Goal: Information Seeking & Learning: Check status

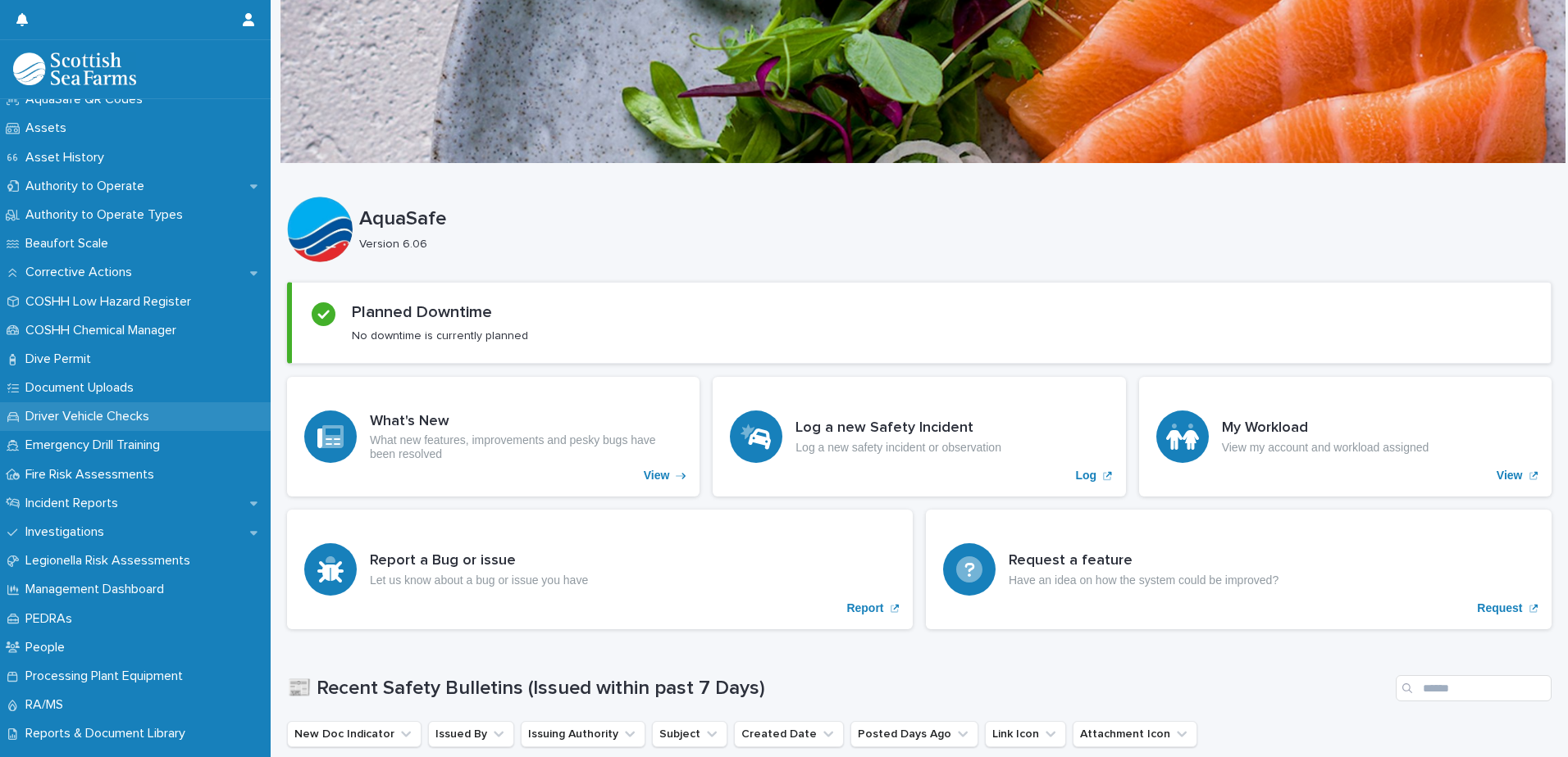
scroll to position [245, 0]
click at [111, 504] on p "Incident Reports" at bounding box center [75, 502] width 113 height 16
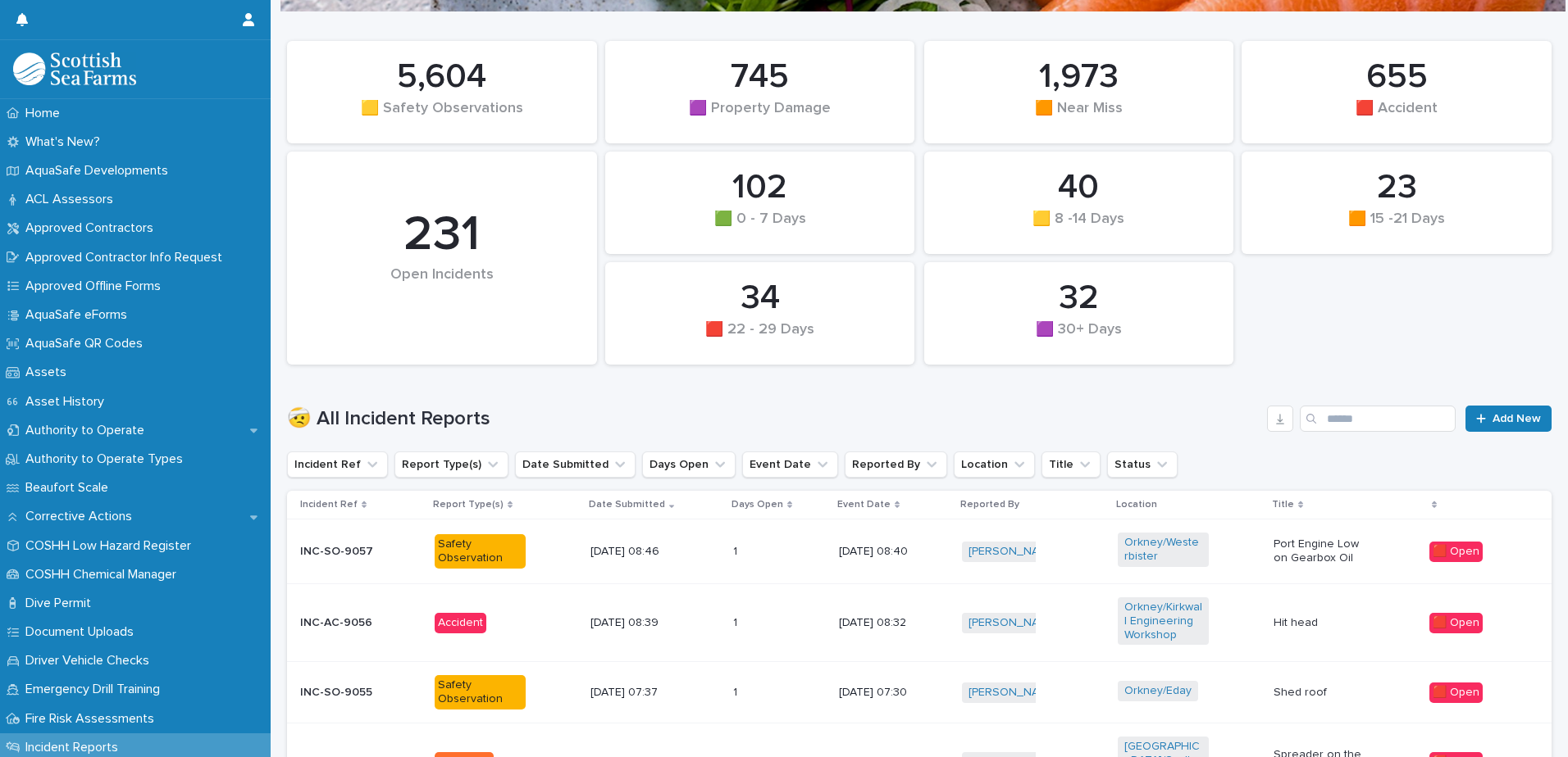
scroll to position [164, 0]
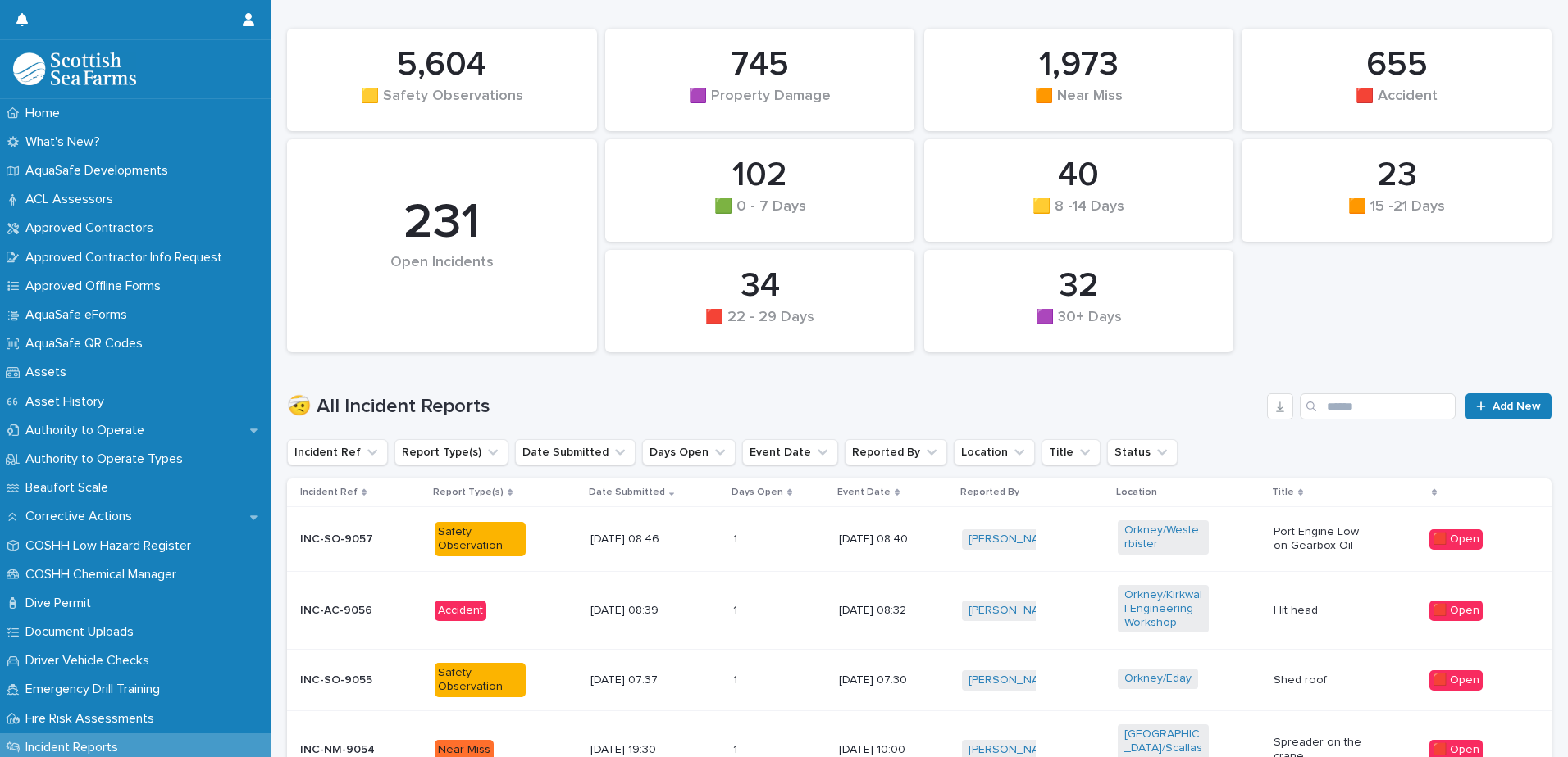
click at [1315, 697] on td "Shed roof" at bounding box center [1345, 681] width 156 height 62
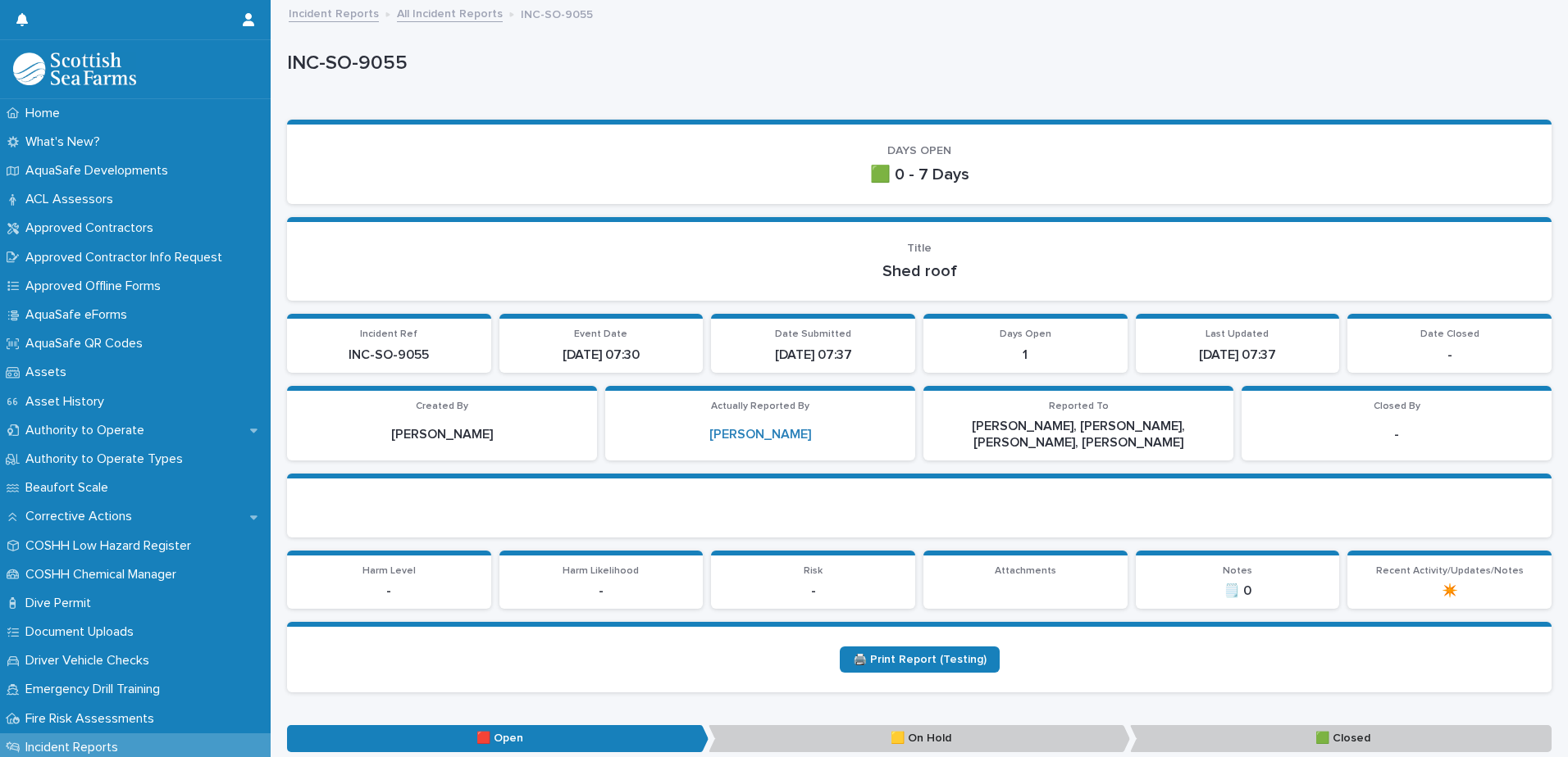
click at [458, 7] on link "All Incident Reports" at bounding box center [449, 12] width 106 height 19
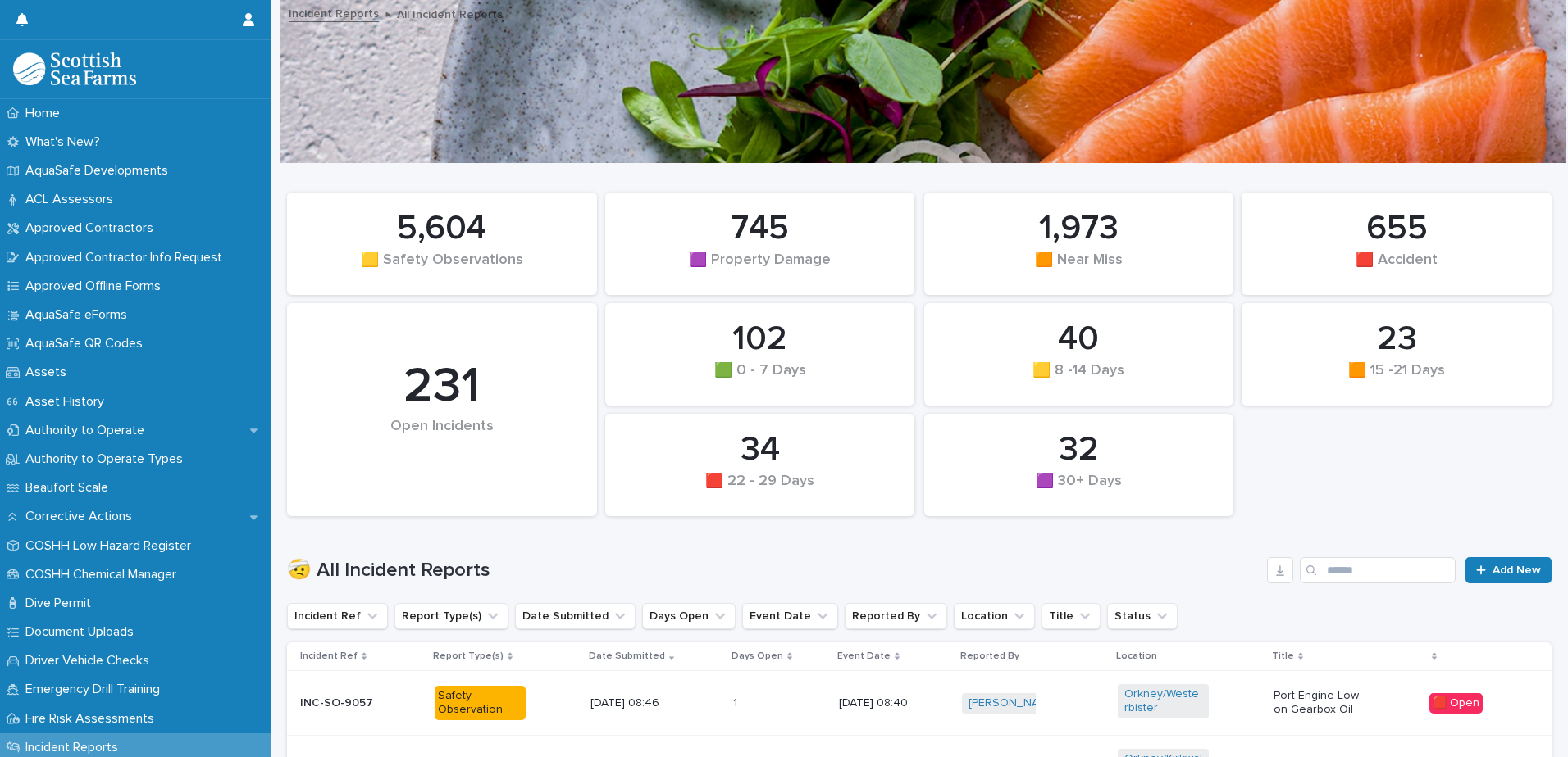
scroll to position [245, 0]
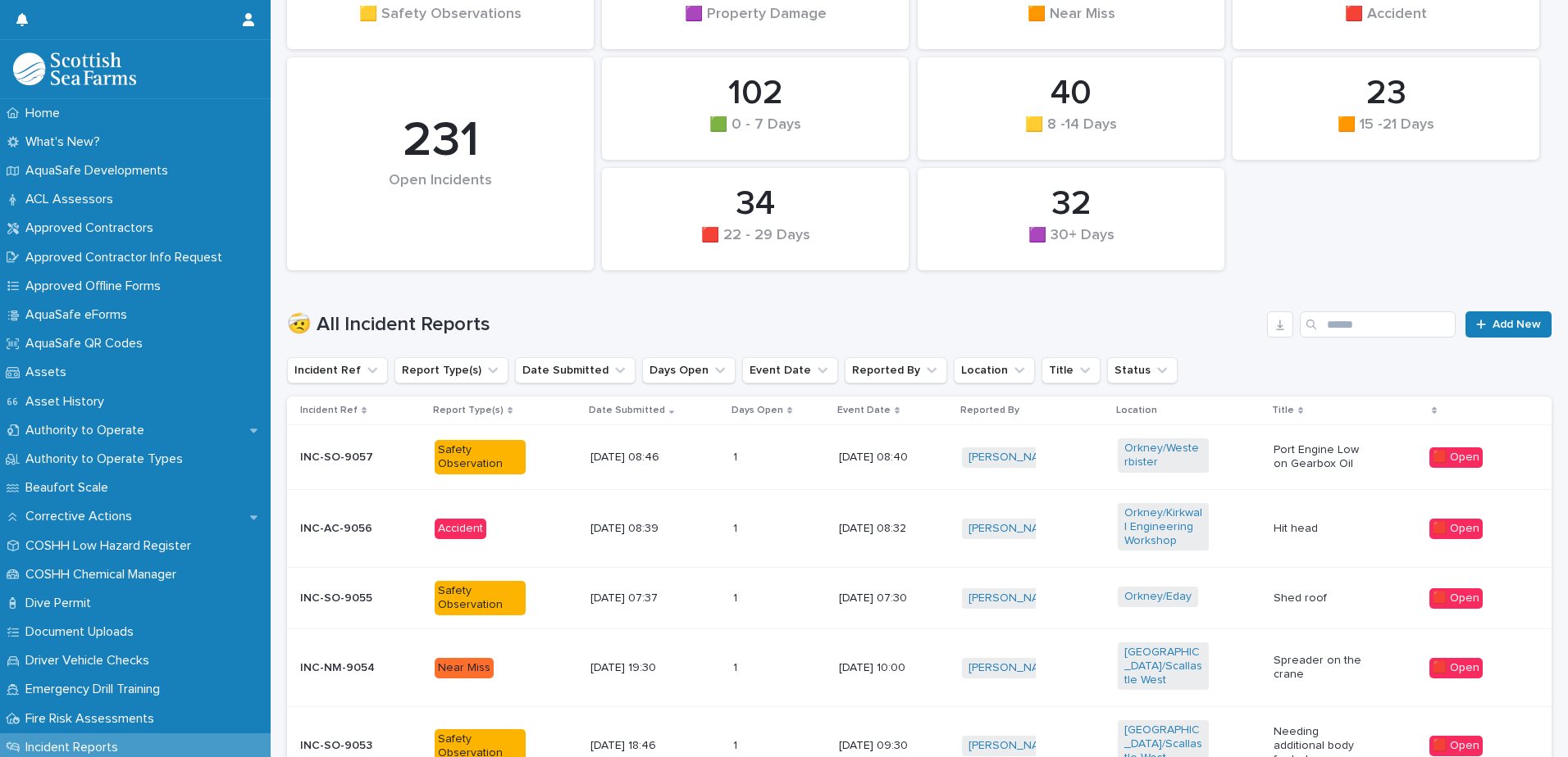
click at [1317, 457] on p "Port Engine Low on Gearbox Oil" at bounding box center [1318, 457] width 91 height 28
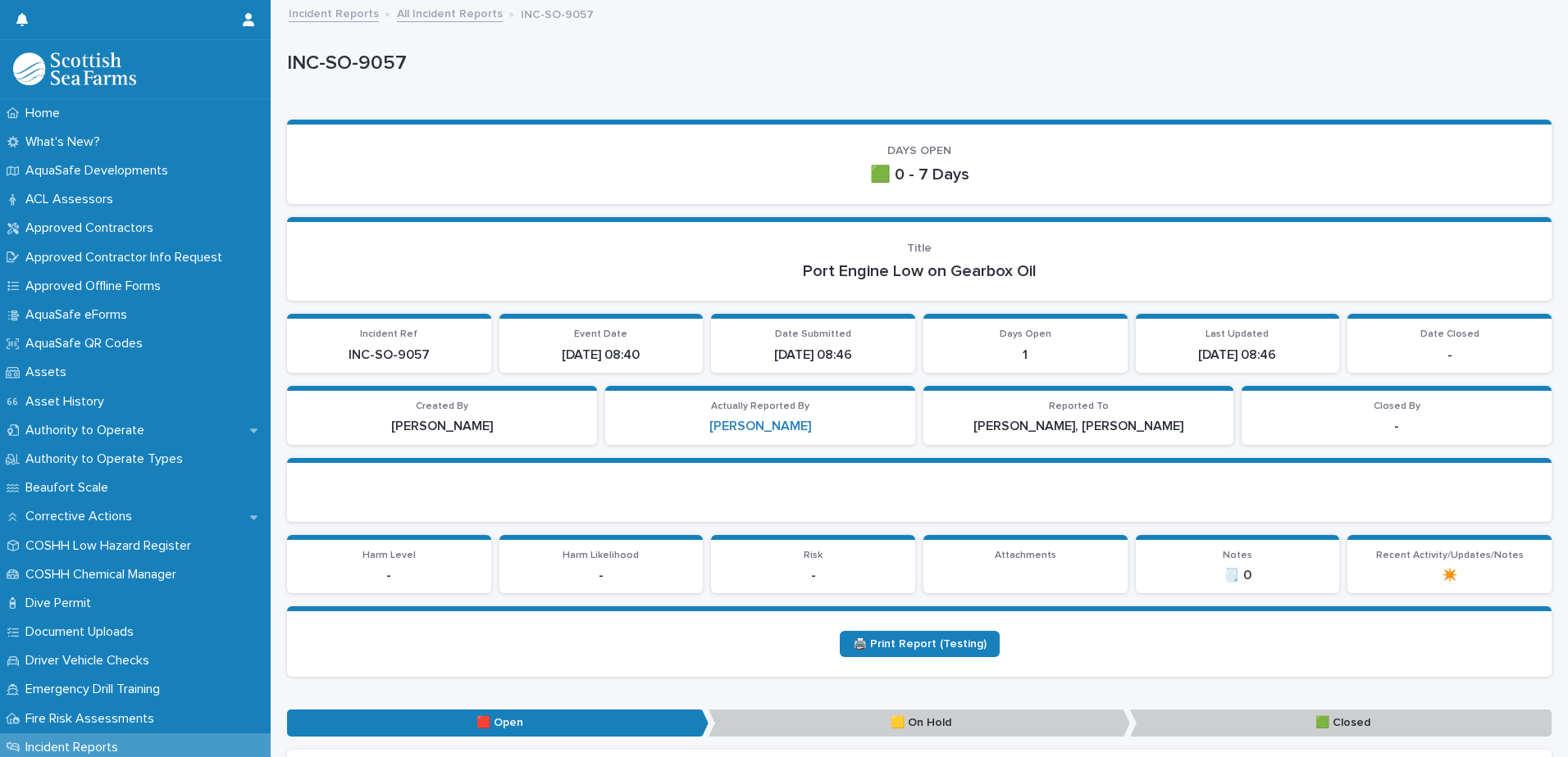
click at [463, 16] on link "All Incident Reports" at bounding box center [449, 12] width 106 height 19
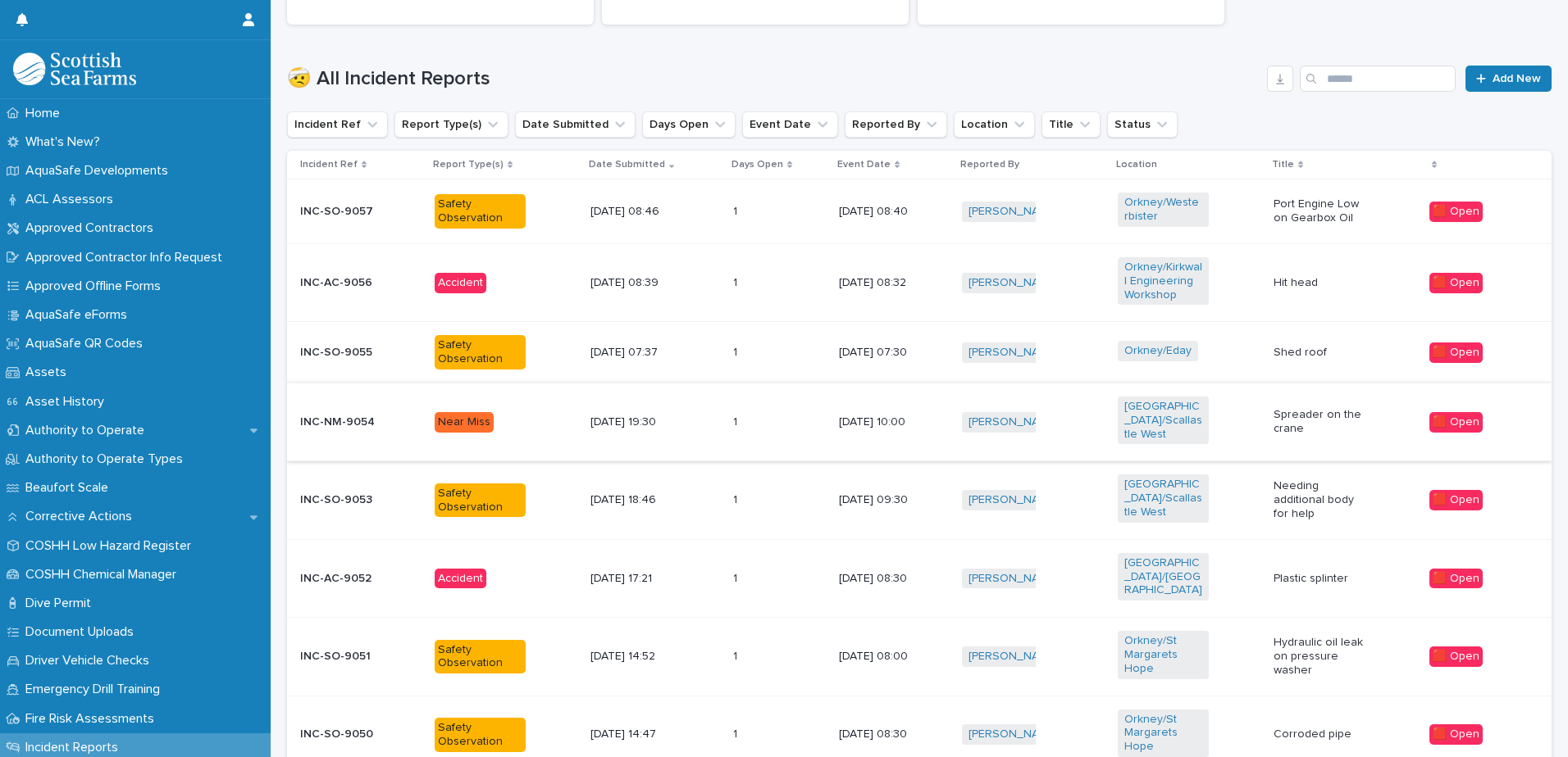
scroll to position [574, 0]
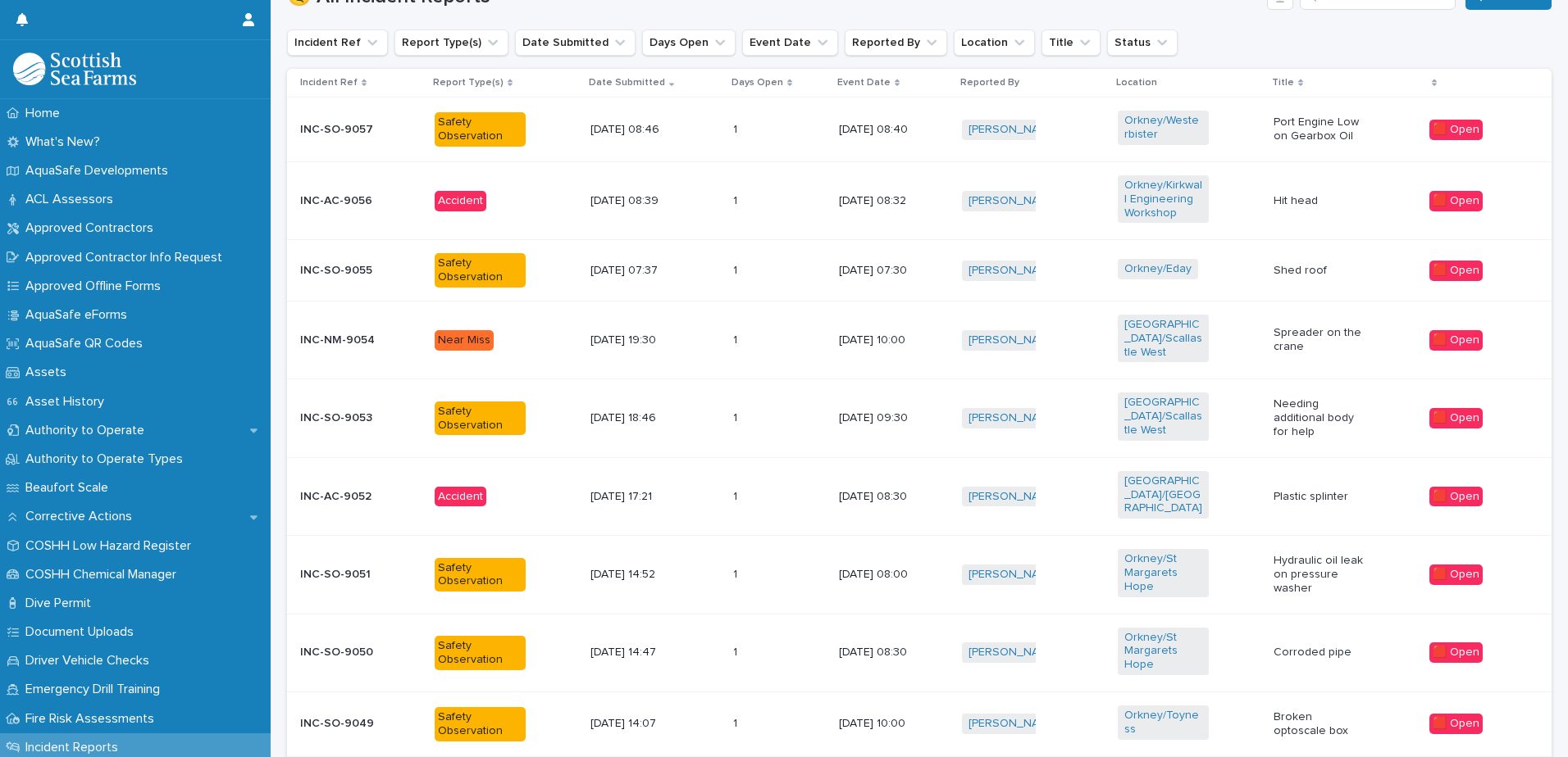
click at [1373, 417] on div "Needing additional body for help" at bounding box center [1345, 418] width 143 height 54
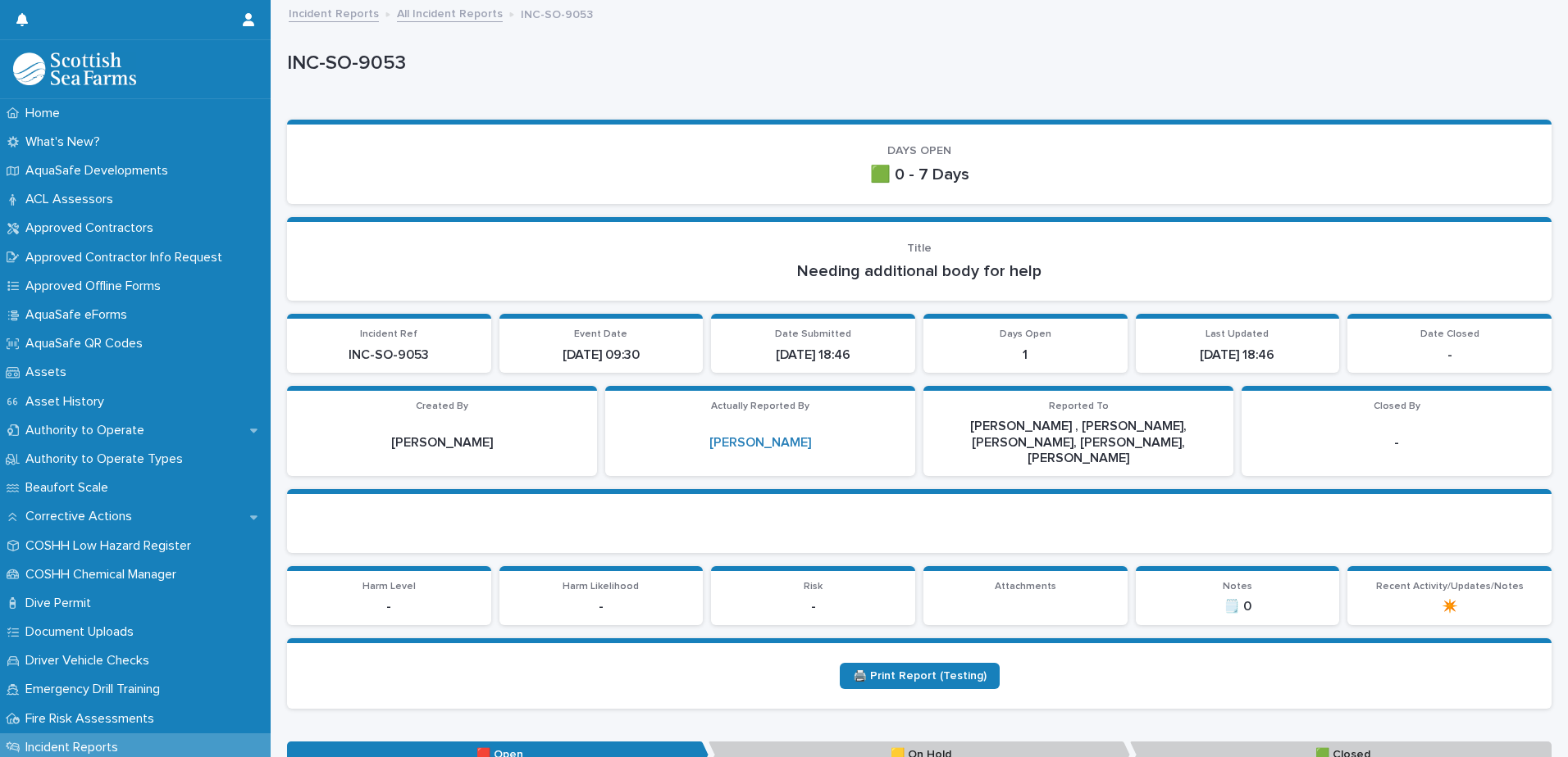
click at [426, 18] on link "All Incident Reports" at bounding box center [449, 12] width 106 height 19
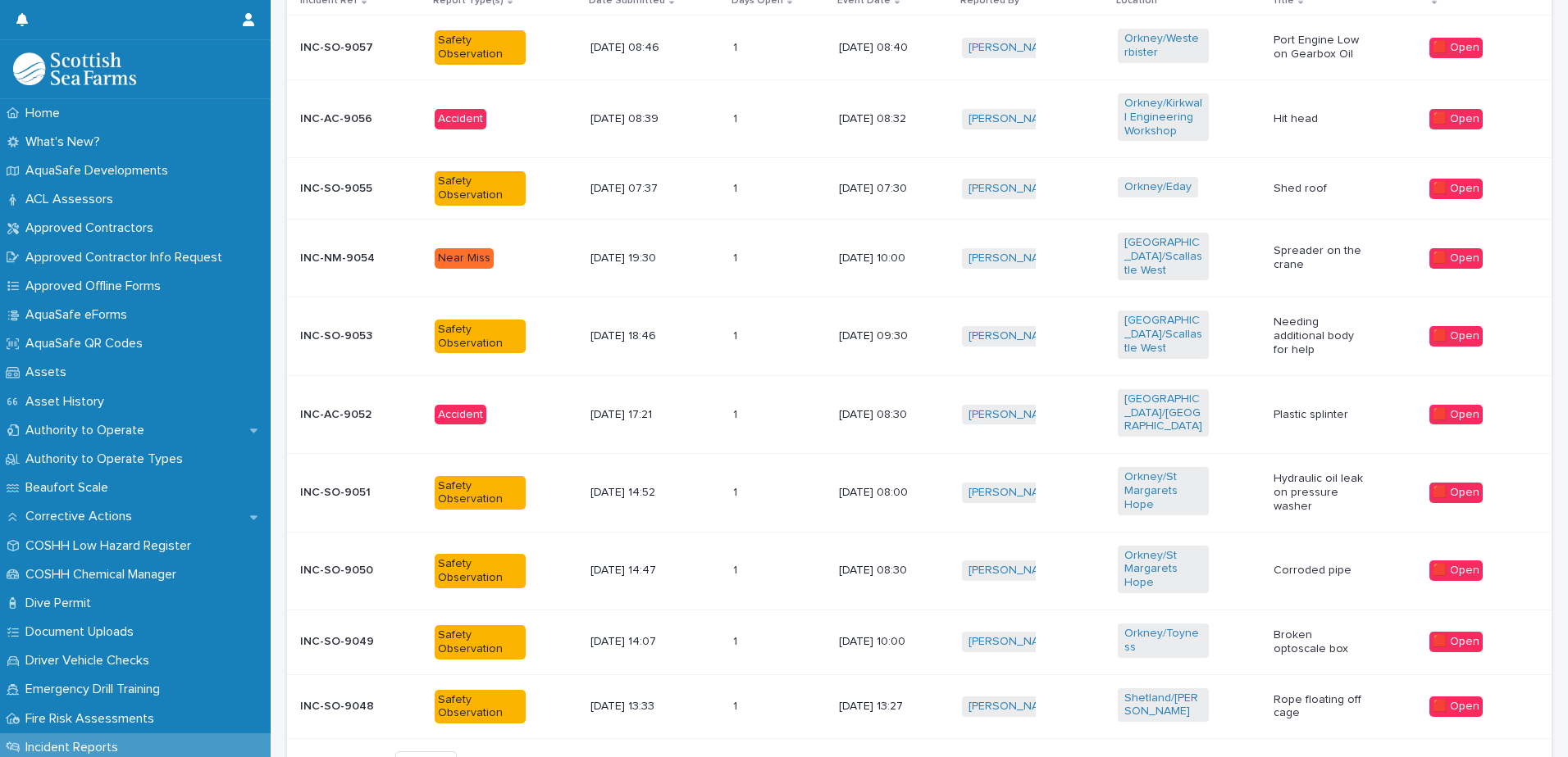
scroll to position [737, 0]
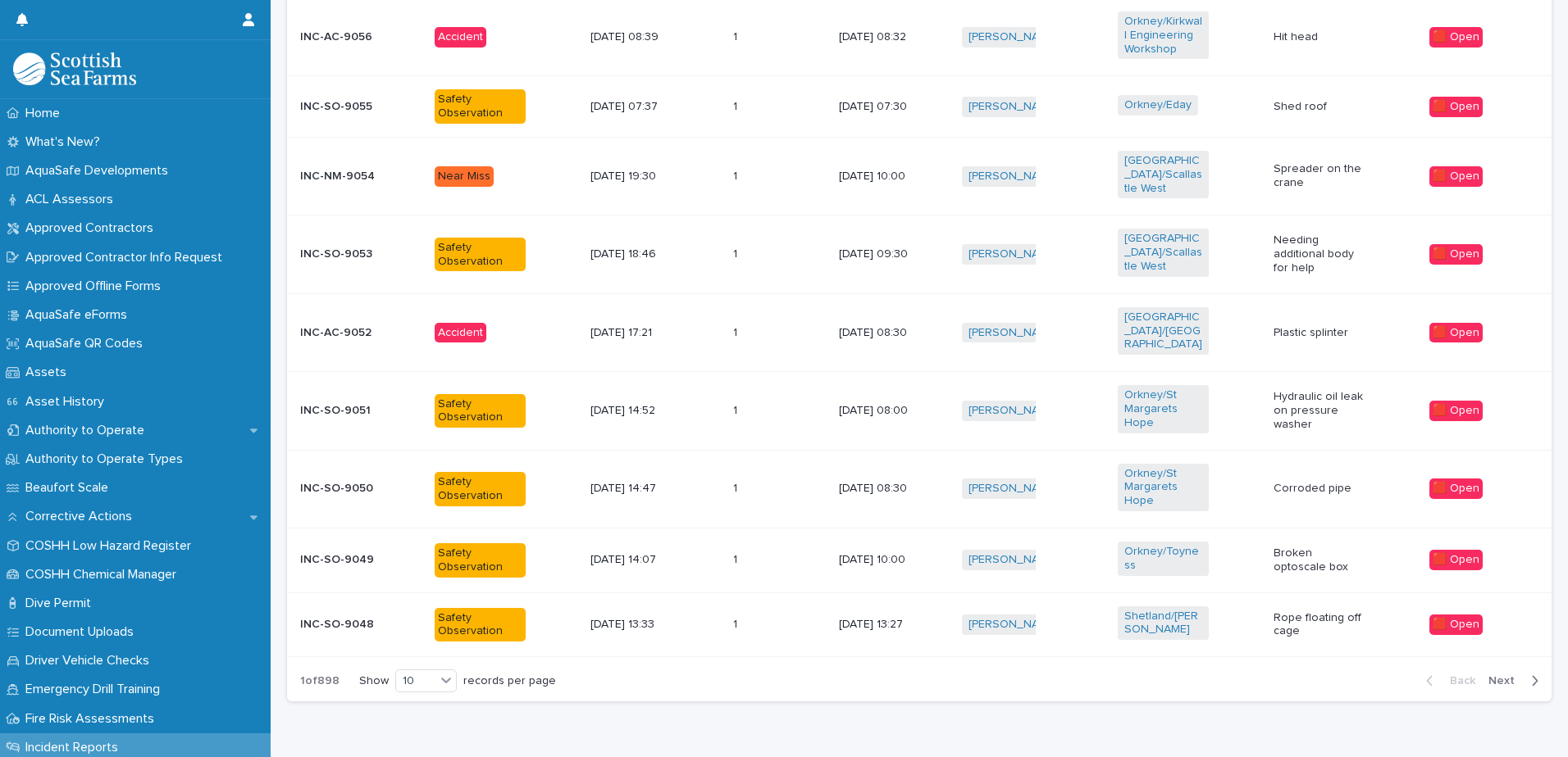
click at [951, 450] on td "[DATE] 08:30" at bounding box center [894, 489] width 123 height 78
